Goal: Task Accomplishment & Management: Complete application form

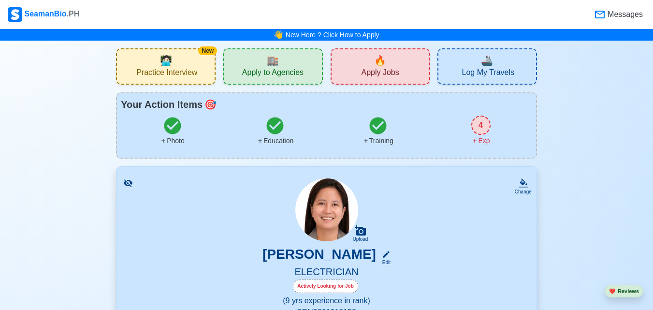
click at [482, 128] on div "4" at bounding box center [480, 125] width 19 height 19
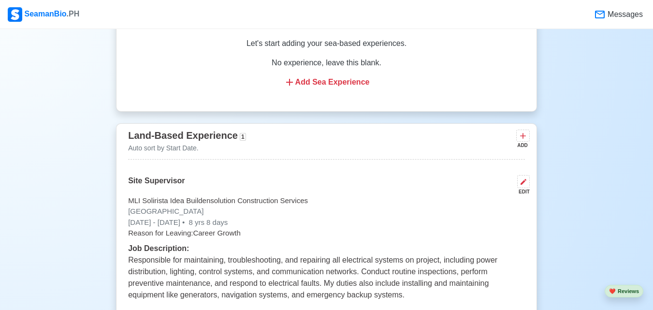
scroll to position [1721, 0]
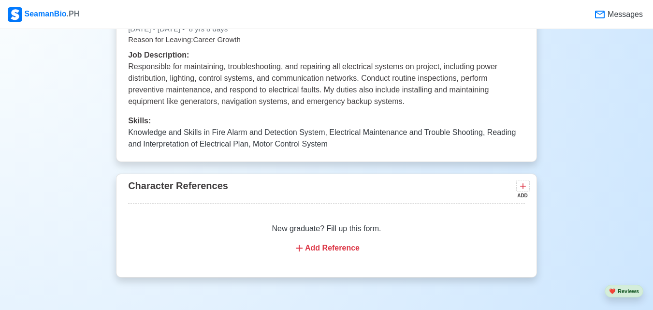
click at [327, 253] on div "Add Reference" at bounding box center [327, 248] width 374 height 12
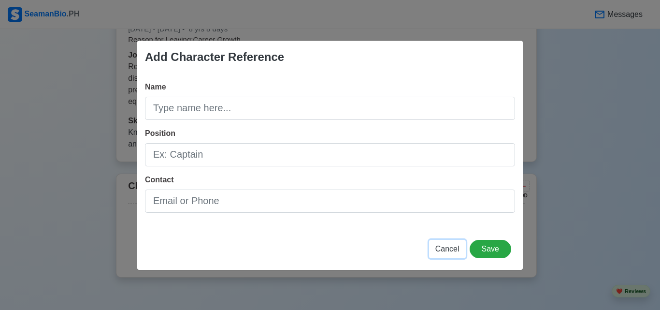
click at [440, 248] on span "Cancel" at bounding box center [448, 249] width 24 height 8
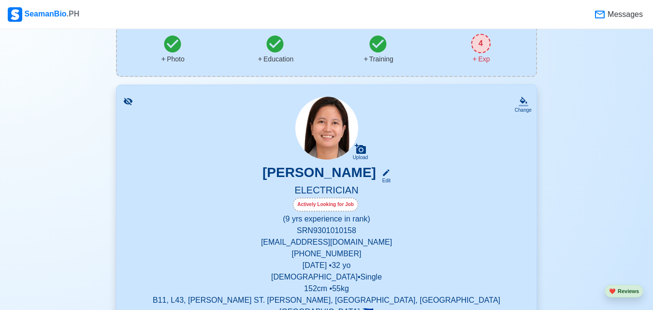
scroll to position [0, 0]
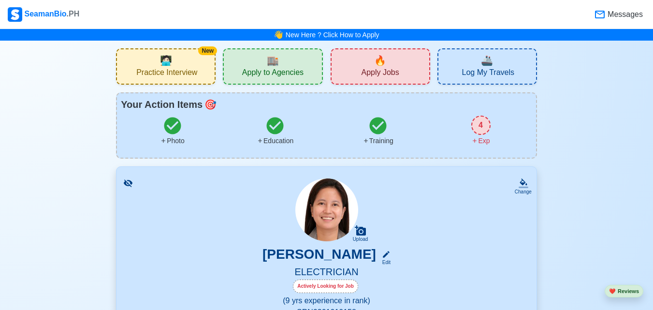
click at [460, 71] on div "🚢 Log My Travels" at bounding box center [488, 66] width 100 height 36
click at [251, 73] on span "Apply to Agencies" at bounding box center [272, 74] width 61 height 12
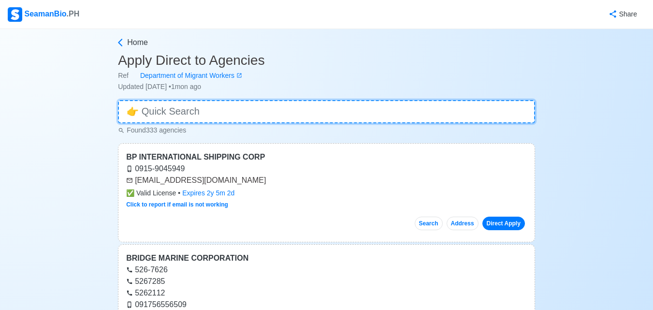
click at [201, 115] on input at bounding box center [326, 111] width 417 height 23
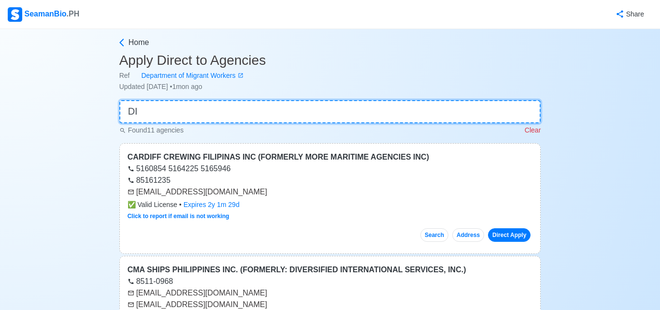
type input "D"
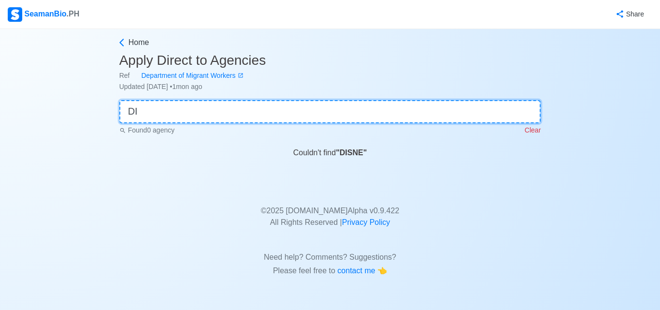
type input "D"
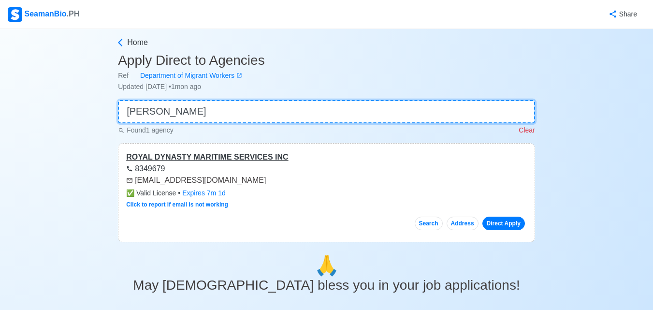
type input "[PERSON_NAME]"
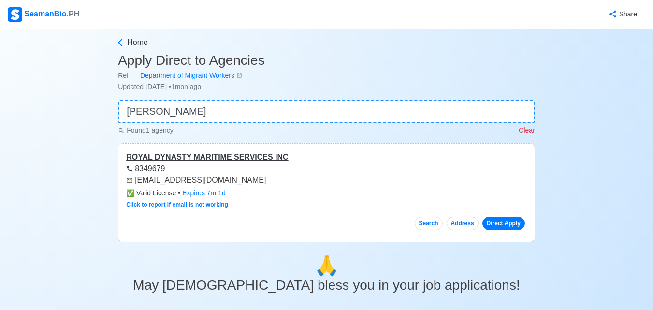
click at [142, 156] on div "ROYAL DYNASTY MARITIME SERVICES INC" at bounding box center [326, 157] width 401 height 12
